Goal: Information Seeking & Learning: Stay updated

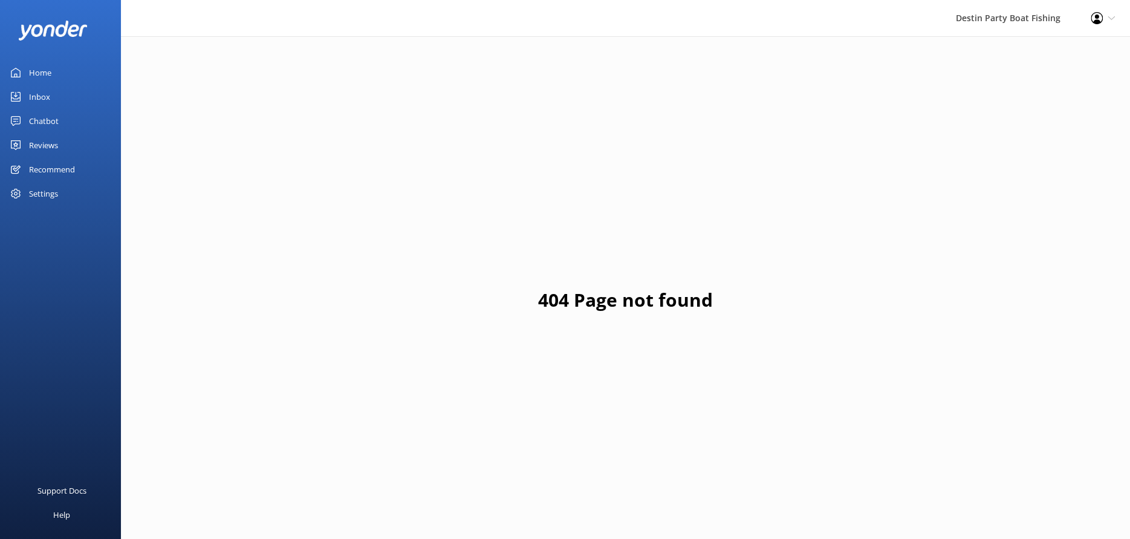
click at [32, 73] on div "Home" at bounding box center [40, 72] width 22 height 24
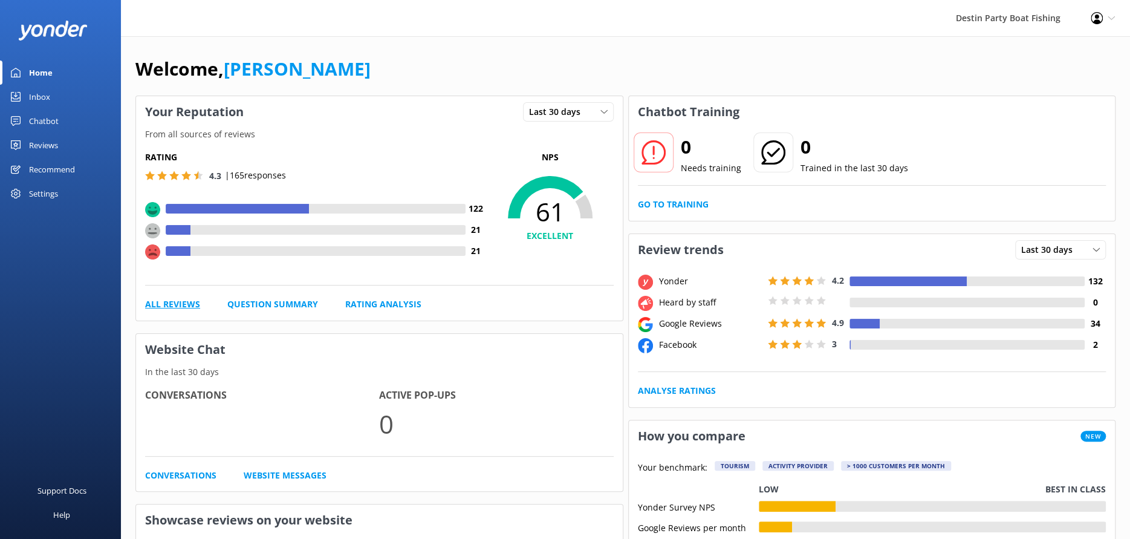
click at [176, 306] on link "All Reviews" at bounding box center [172, 303] width 55 height 13
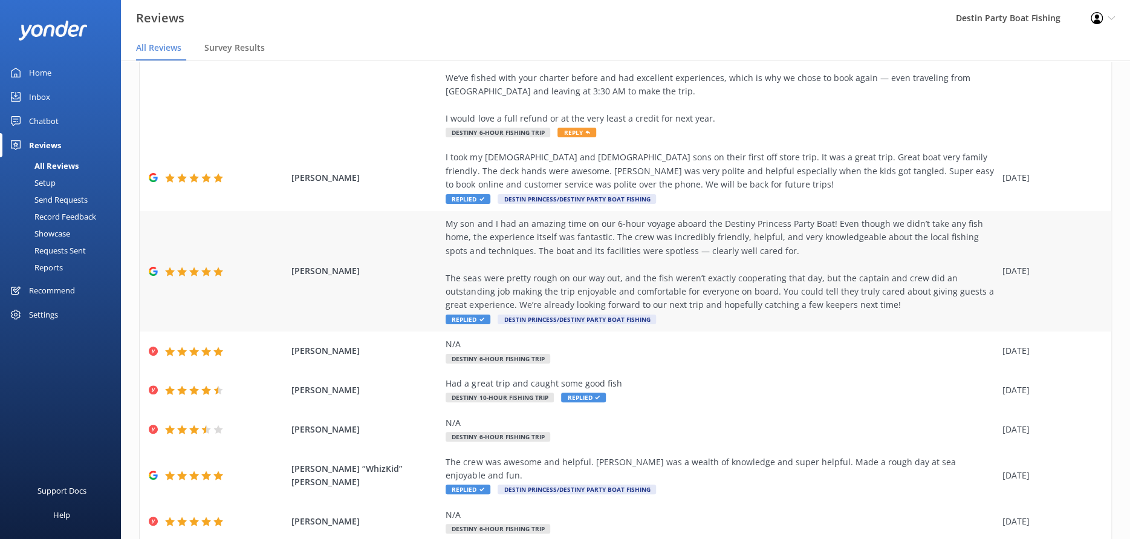
scroll to position [283, 0]
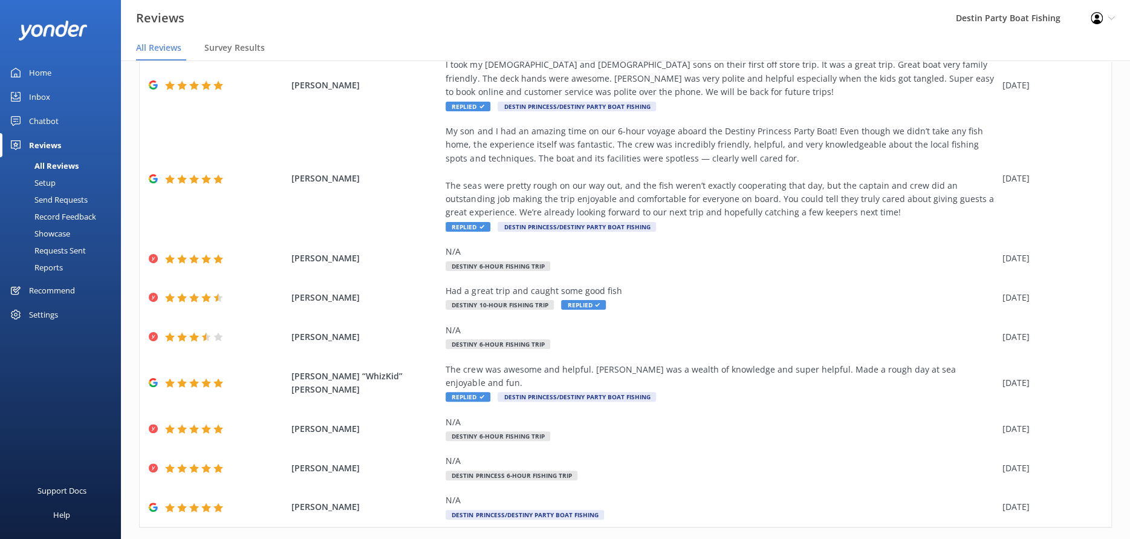
drag, startPoint x: 908, startPoint y: 528, endPoint x: 889, endPoint y: 520, distance: 20.3
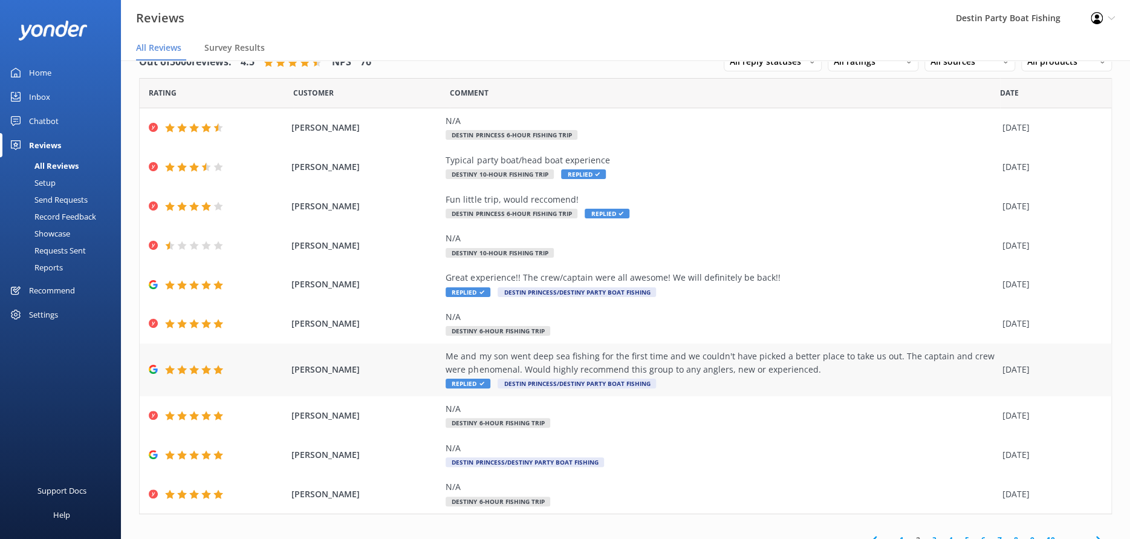
scroll to position [40, 0]
